Goal: Transaction & Acquisition: Purchase product/service

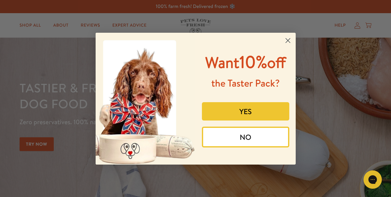
click at [251, 140] on button "NO" at bounding box center [245, 137] width 87 height 21
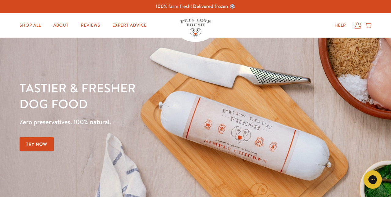
click at [359, 26] on icon at bounding box center [358, 25] width 6 height 6
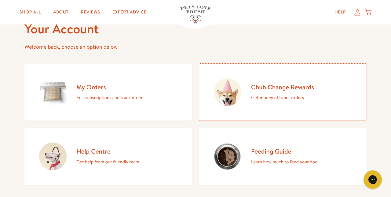
click at [285, 95] on p "Get money off your orders" at bounding box center [282, 98] width 63 height 8
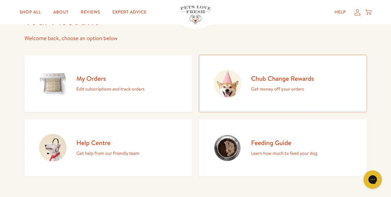
scroll to position [62, 0]
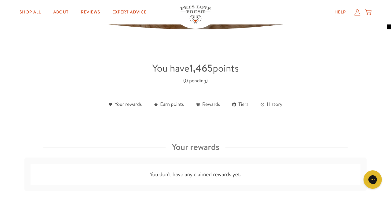
scroll to position [131, 0]
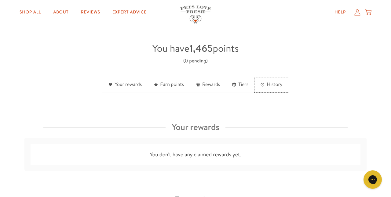
click at [273, 86] on link "History" at bounding box center [272, 84] width 34 height 15
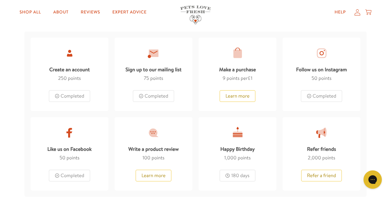
scroll to position [328, 0]
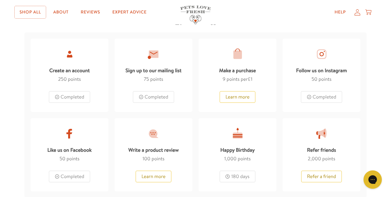
click at [26, 11] on link "Shop All" at bounding box center [30, 12] width 31 height 12
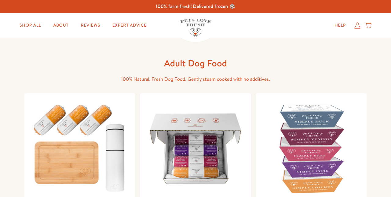
click at [197, 155] on img at bounding box center [195, 148] width 101 height 101
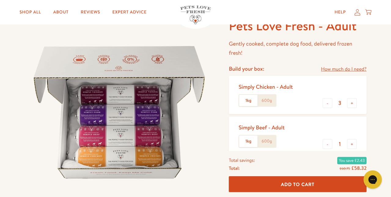
scroll to position [40, 0]
click at [353, 106] on button "+" at bounding box center [352, 103] width 10 height 10
type input "4"
click at [328, 145] on button "-" at bounding box center [328, 144] width 10 height 10
type input "0"
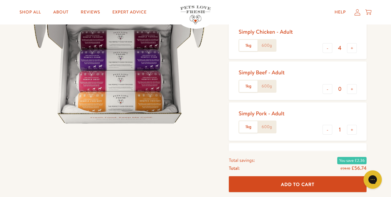
scroll to position [95, 0]
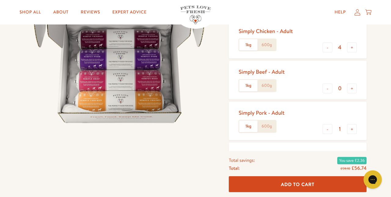
click at [356, 130] on button "+" at bounding box center [352, 129] width 10 height 10
type input "3"
click at [328, 170] on button "-" at bounding box center [328, 170] width 10 height 10
type input "0"
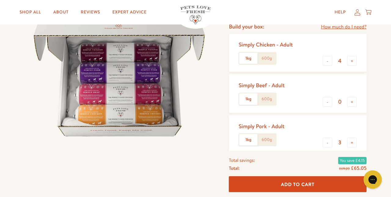
scroll to position [82, 0]
click at [355, 143] on button "+" at bounding box center [352, 142] width 10 height 10
click at [328, 142] on button "-" at bounding box center [328, 142] width 10 height 10
type input "3"
click at [353, 59] on button "+" at bounding box center [352, 61] width 10 height 10
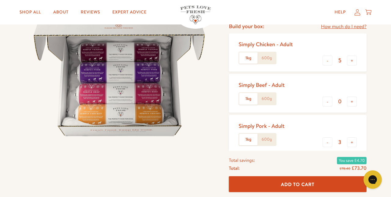
click at [328, 64] on button "-" at bounding box center [328, 61] width 10 height 10
type input "4"
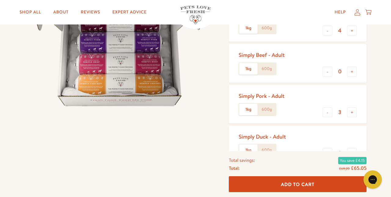
scroll to position [113, 0]
click at [299, 187] on span "Add To Cart" at bounding box center [298, 184] width 34 height 6
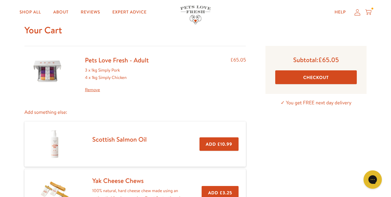
scroll to position [24, 0]
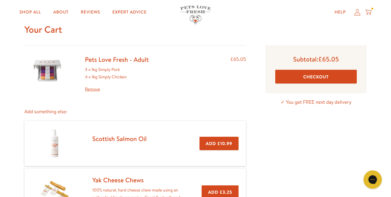
click at [311, 78] on button "Checkout" at bounding box center [317, 77] width 82 height 14
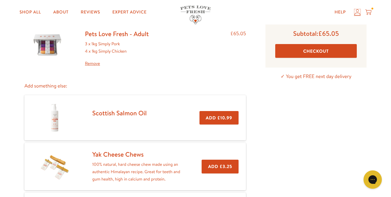
click at [358, 15] on icon at bounding box center [358, 12] width 6 height 6
